Goal: Information Seeking & Learning: Learn about a topic

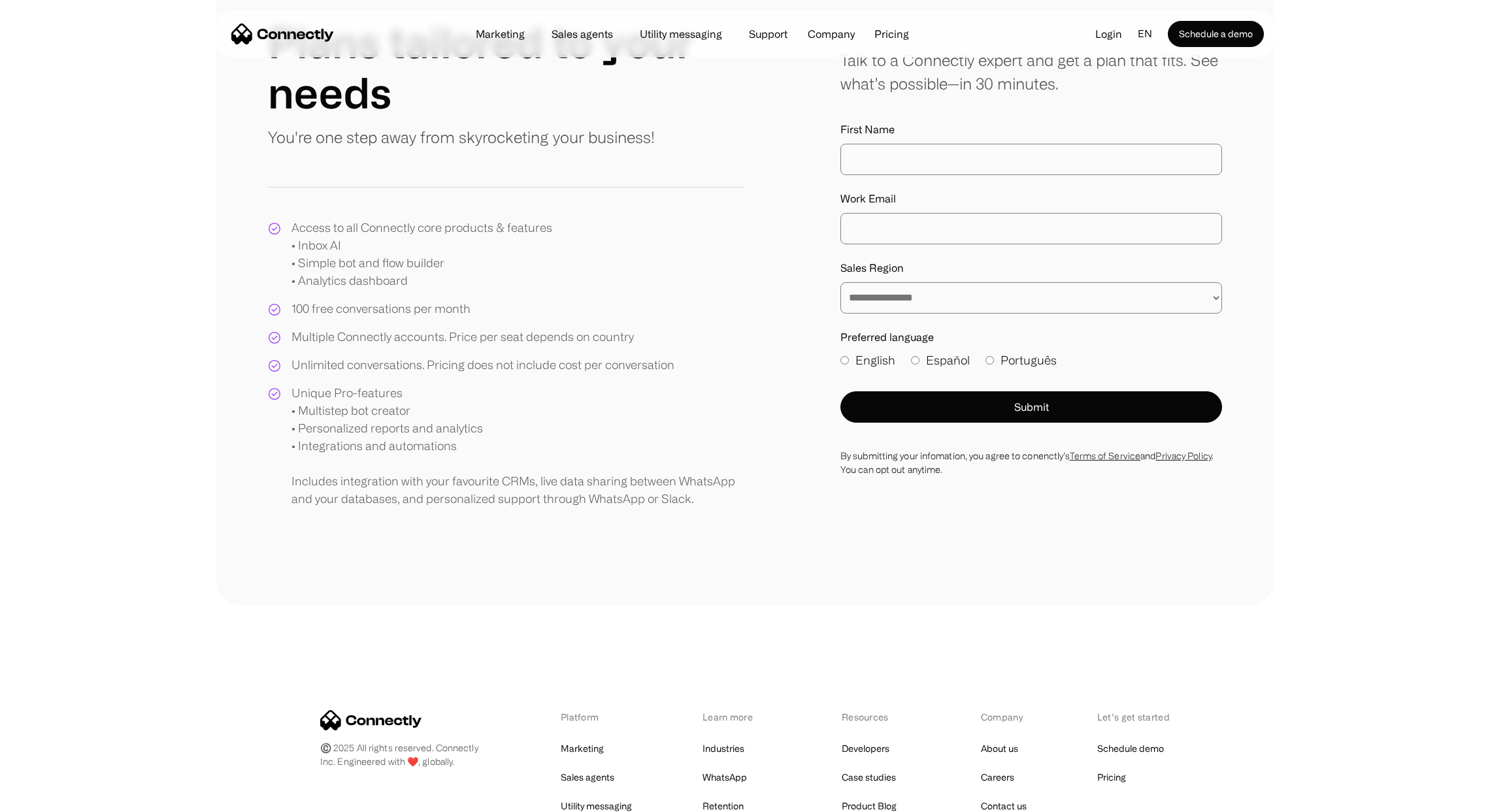
scroll to position [138, 0]
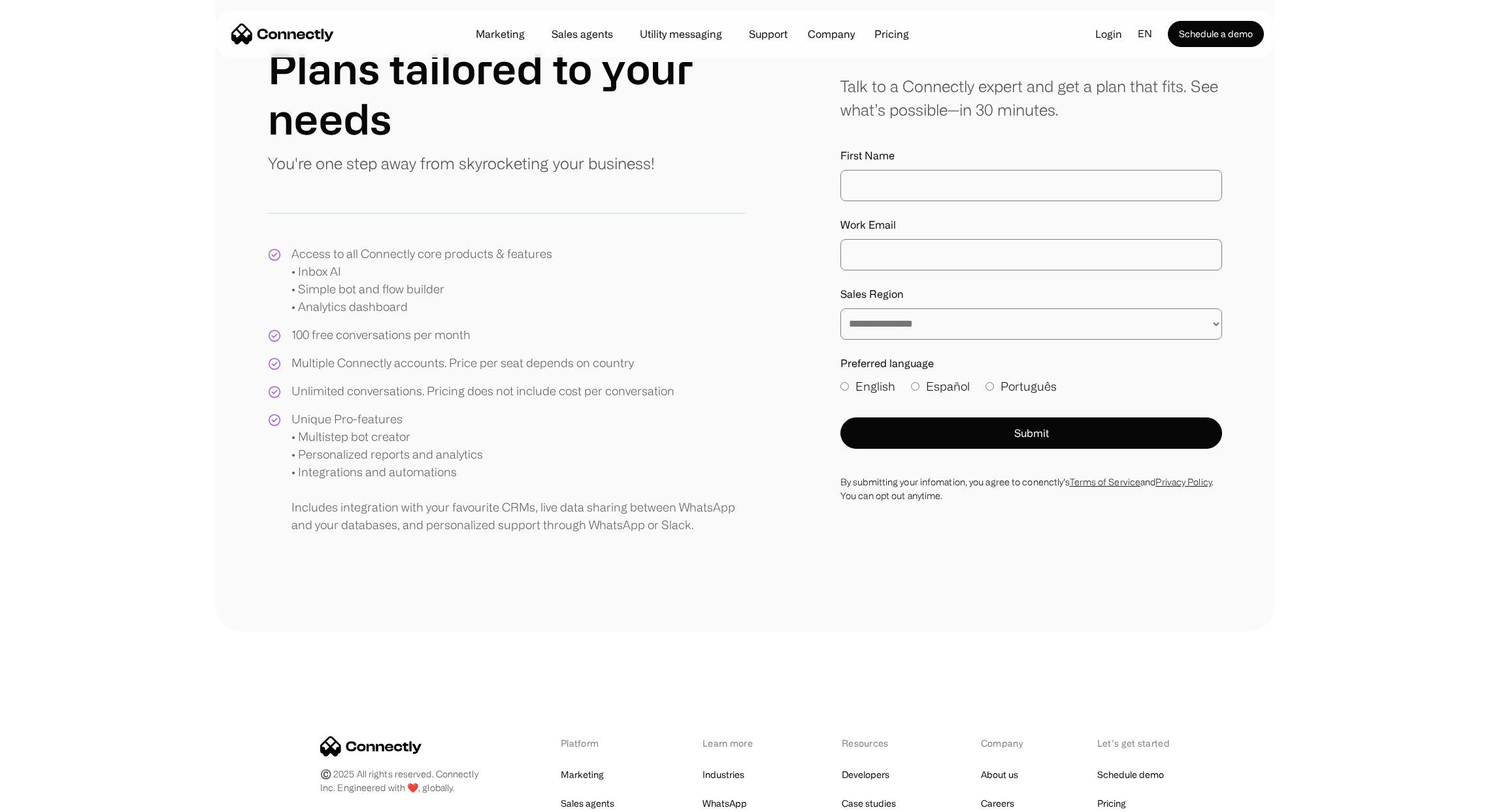
click at [889, 36] on link "Pricing" at bounding box center [892, 33] width 56 height 10
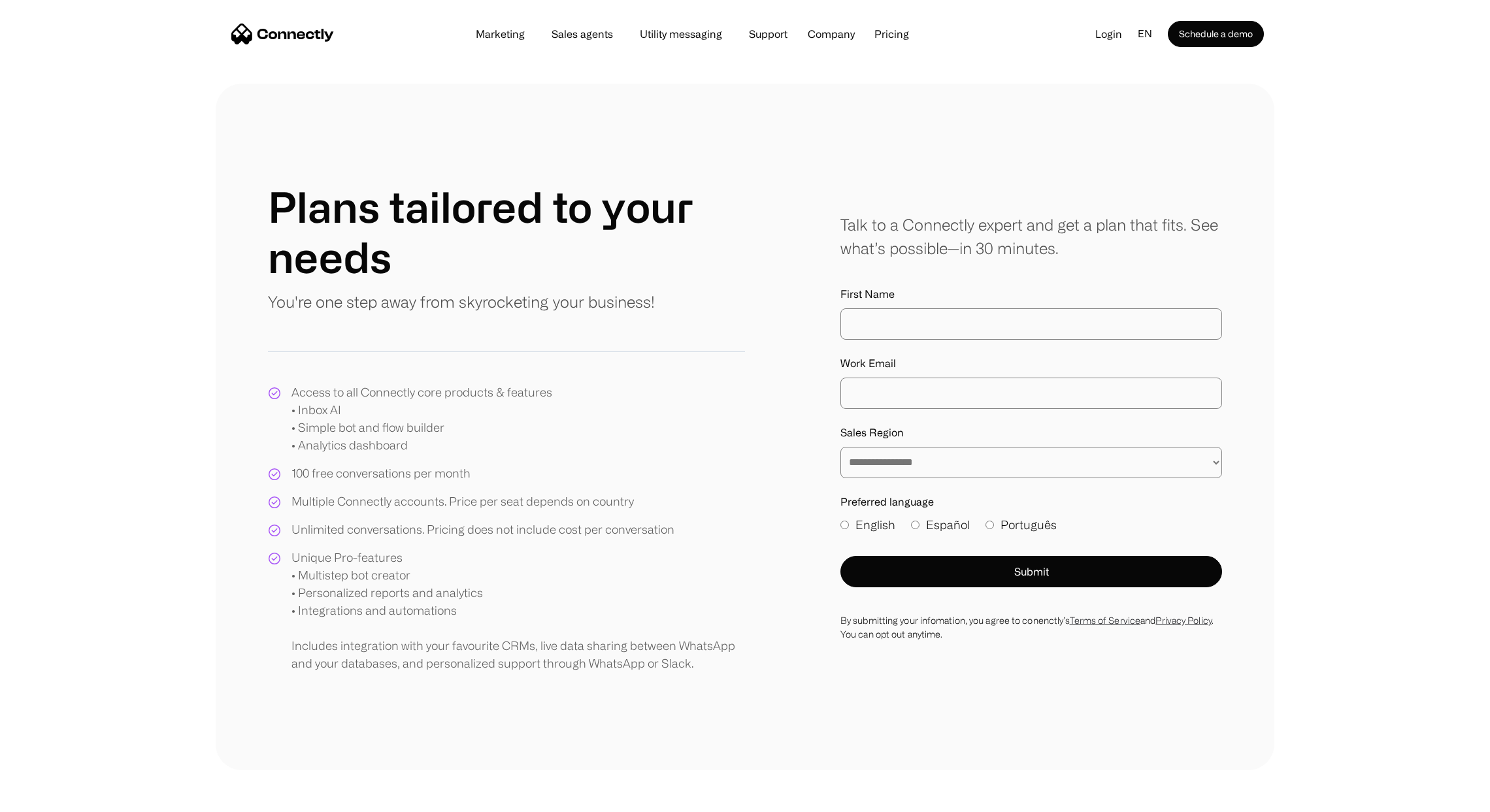
click at [890, 34] on link "Pricing" at bounding box center [892, 33] width 56 height 10
click at [1138, 123] on link "pt" at bounding box center [1144, 121] width 37 height 29
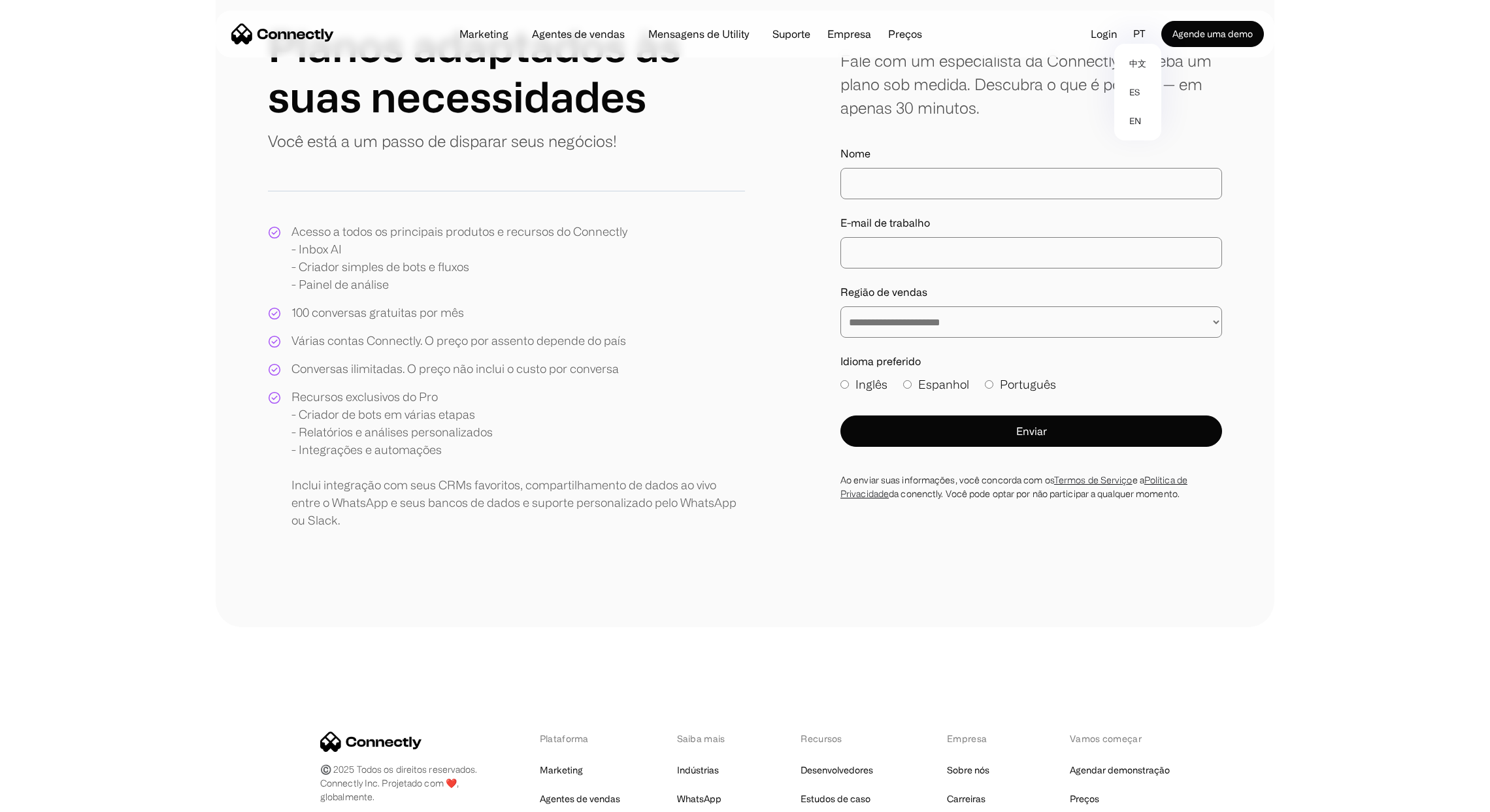
scroll to position [170, 0]
